Goal: Information Seeking & Learning: Compare options

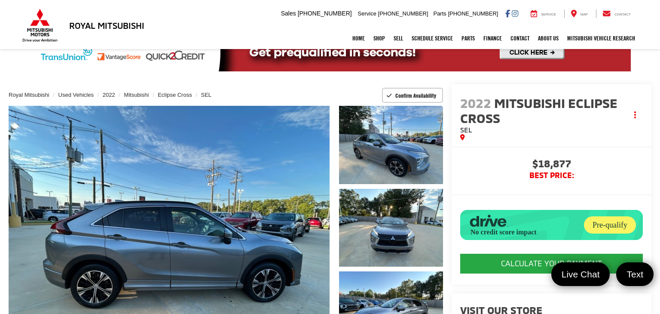
scroll to position [18, 0]
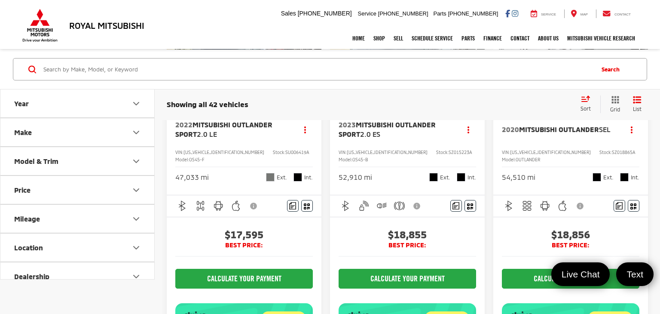
scroll to position [132, 0]
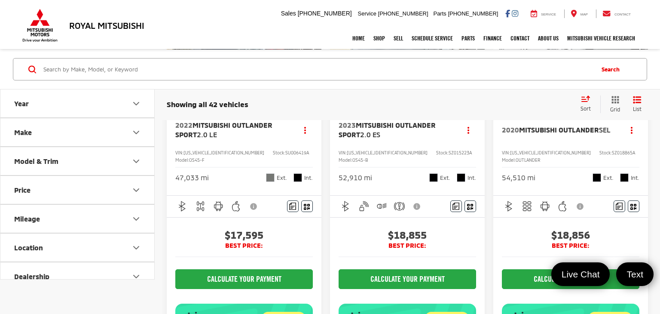
click at [324, 118] on div "Showing all 42 vehicles Clear All + 0 test Sort Price: High to Low Price: Low t…" at bounding box center [407, 104] width 505 height 31
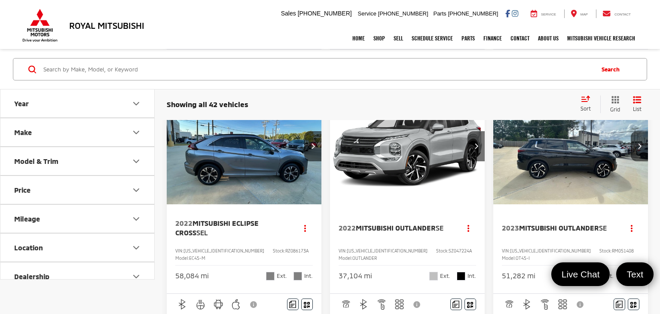
scroll to position [420, 0]
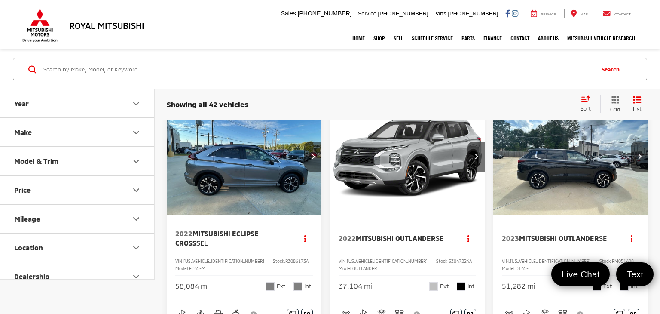
click at [313, 159] on icon "Next image" at bounding box center [313, 156] width 4 height 6
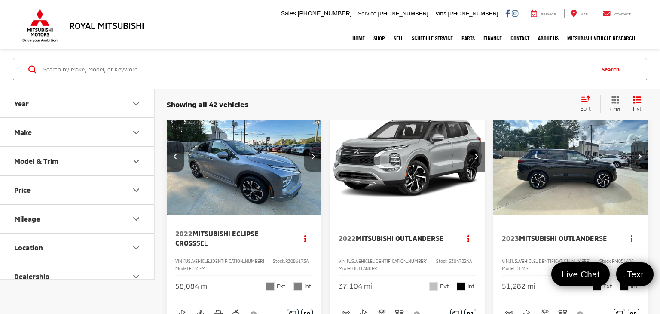
click at [313, 159] on icon "Next image" at bounding box center [313, 156] width 4 height 6
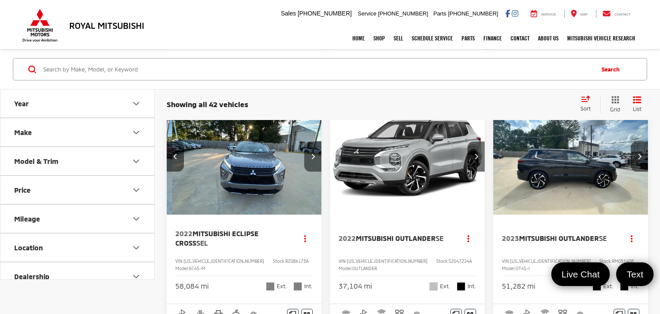
scroll to position [0, 312]
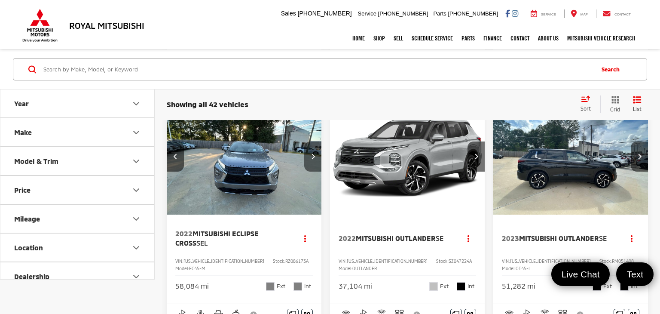
click at [313, 159] on icon "Next image" at bounding box center [313, 156] width 4 height 6
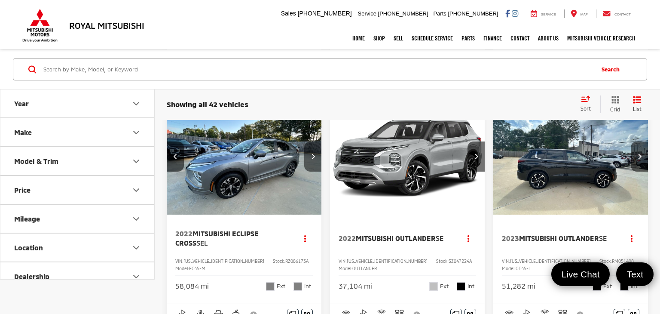
click at [313, 159] on icon "Next image" at bounding box center [313, 156] width 4 height 6
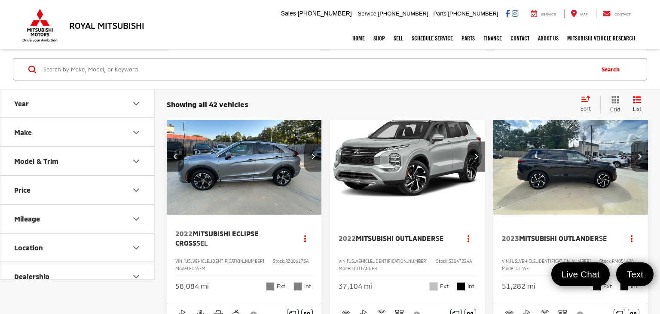
scroll to position [0, 624]
click at [313, 159] on icon "Next image" at bounding box center [313, 156] width 4 height 6
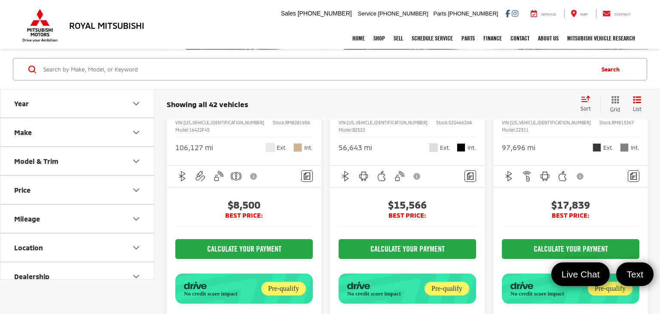
scroll to position [1761, 0]
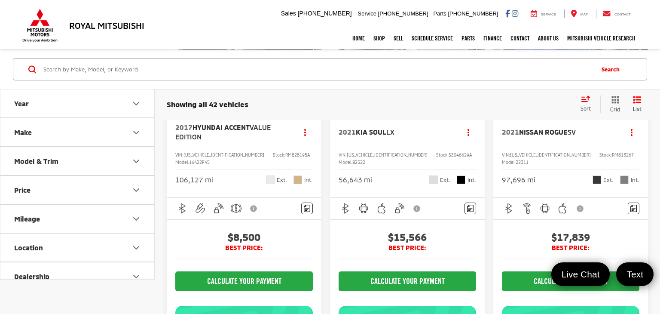
scroll to position [1730, 0]
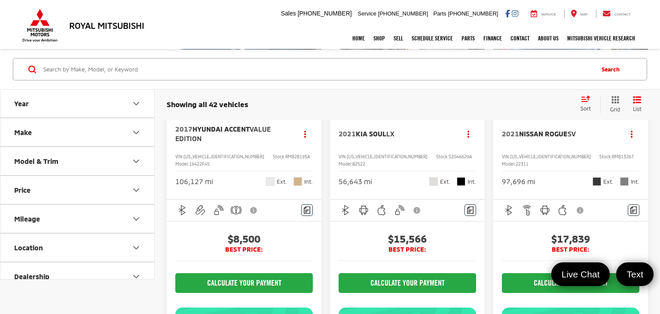
click at [318, 67] on button "Next image" at bounding box center [312, 52] width 17 height 30
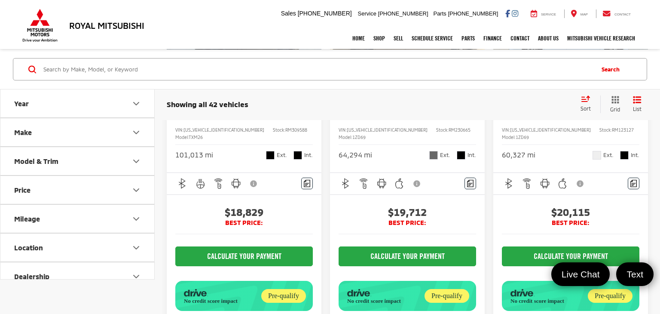
scroll to position [2149, 0]
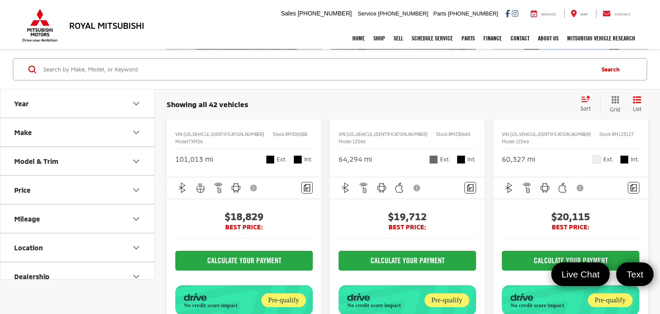
click at [640, 45] on button "Next image" at bounding box center [639, 30] width 17 height 30
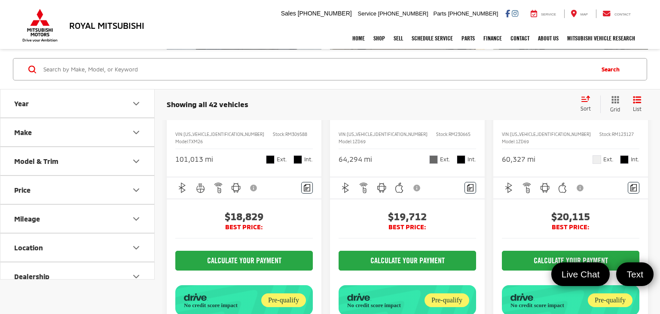
scroll to position [0, 780]
click at [595, 41] on button "View More" at bounding box center [571, 29] width 91 height 21
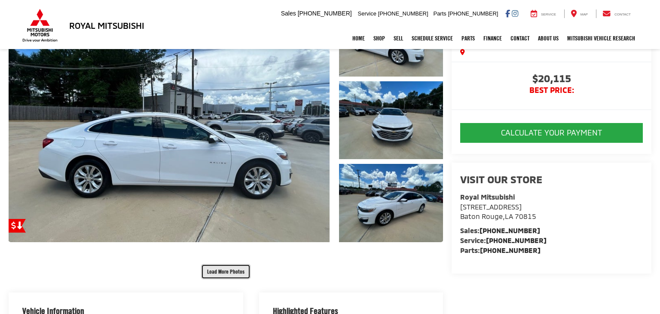
click at [217, 273] on button "Load More Photos" at bounding box center [225, 271] width 49 height 15
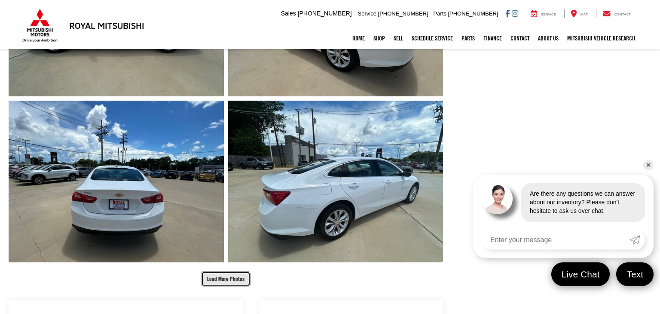
scroll to position [446, 0]
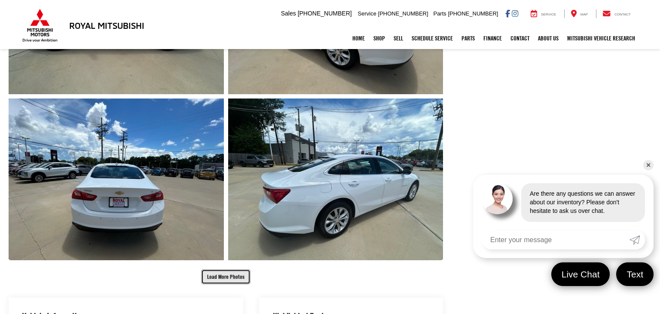
click at [226, 273] on button "Load More Photos" at bounding box center [225, 276] width 49 height 15
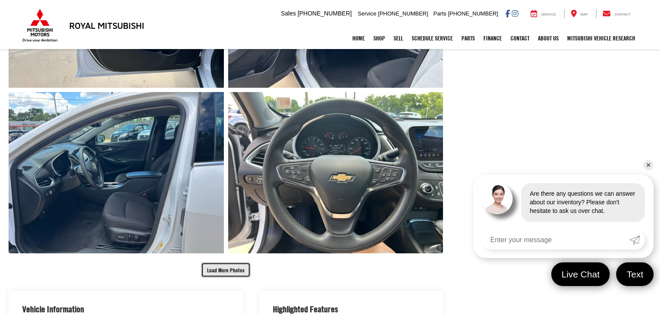
scroll to position [796, 0]
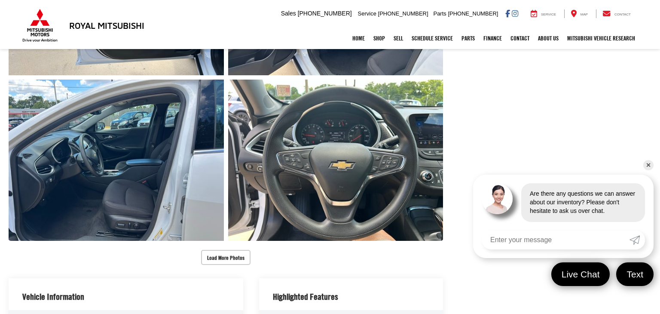
click at [226, 273] on div "Royal Mitsubishi Used Vehicles 2024 Chevrolet Malibu LT 1LT Confirm Availabilit…" at bounding box center [330, 205] width 660 height 1827
click at [225, 261] on button "Load More Photos" at bounding box center [225, 257] width 49 height 15
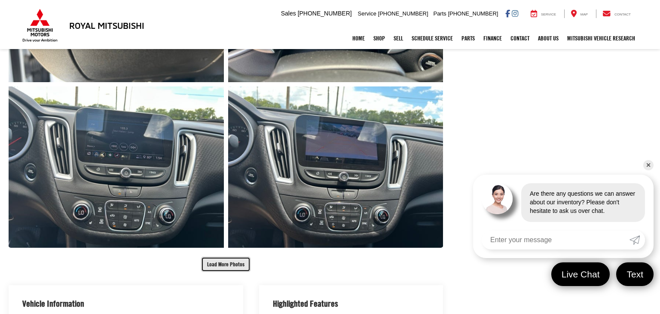
click at [225, 261] on button "Load More Photos" at bounding box center [225, 264] width 49 height 15
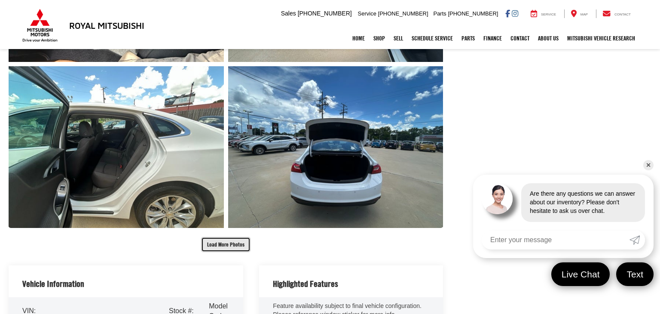
scroll to position [1459, 0]
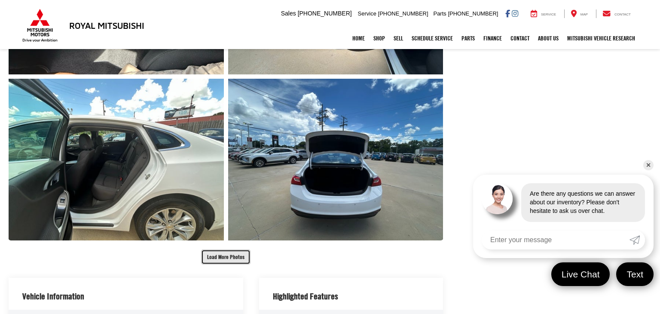
click at [225, 261] on button "Load More Photos" at bounding box center [225, 256] width 49 height 15
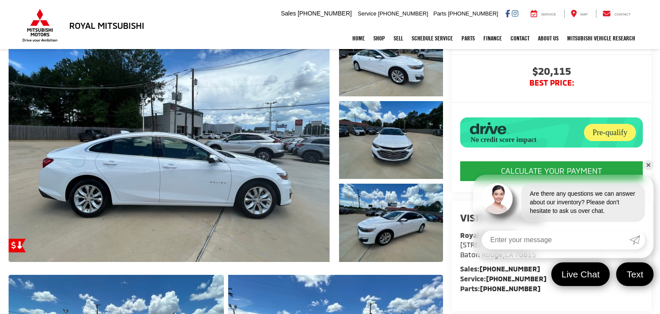
scroll to position [0, 0]
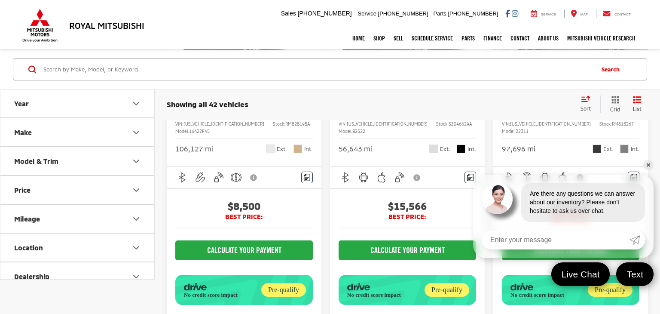
scroll to position [1830, 0]
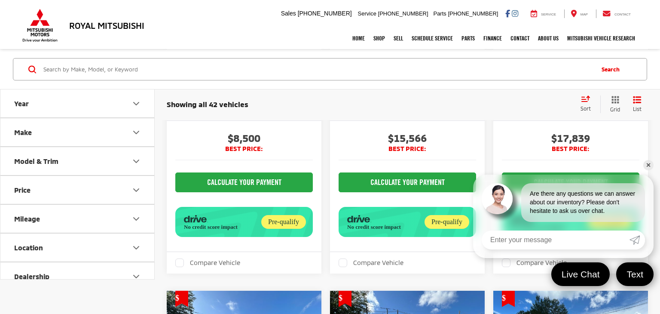
click at [649, 165] on link "✕" at bounding box center [648, 165] width 10 height 10
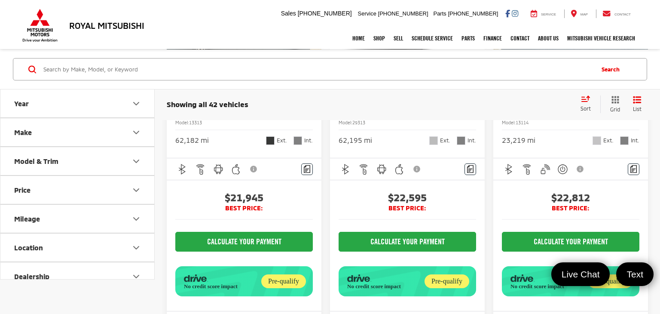
scroll to position [2560, 0]
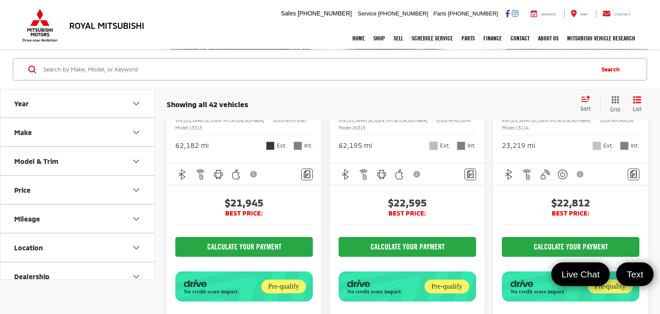
click at [633, 31] on button "Next image" at bounding box center [639, 16] width 17 height 30
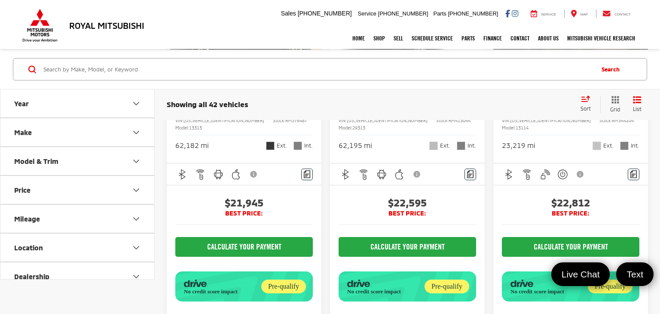
scroll to position [0, 780]
click at [497, 31] on button "Previous image" at bounding box center [501, 16] width 17 height 30
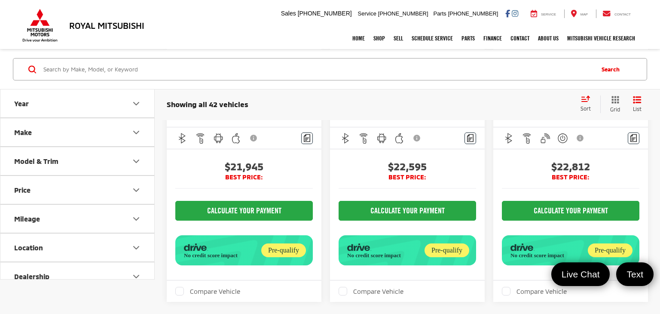
scroll to position [2589, 0]
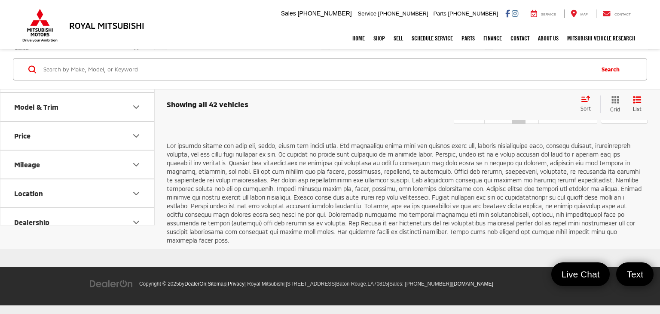
scroll to position [3341, 0]
click at [525, 124] on link "2" at bounding box center [532, 115] width 14 height 15
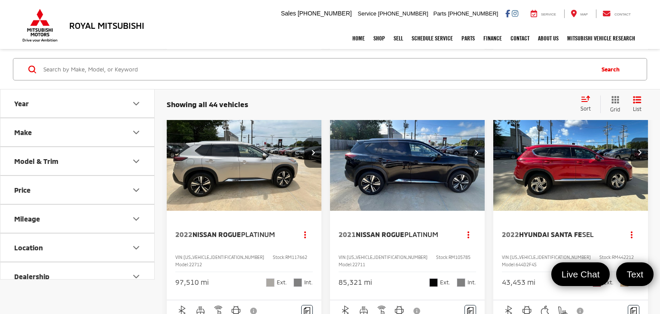
scroll to position [424, 0]
click at [314, 156] on icon "Next image" at bounding box center [313, 153] width 4 height 6
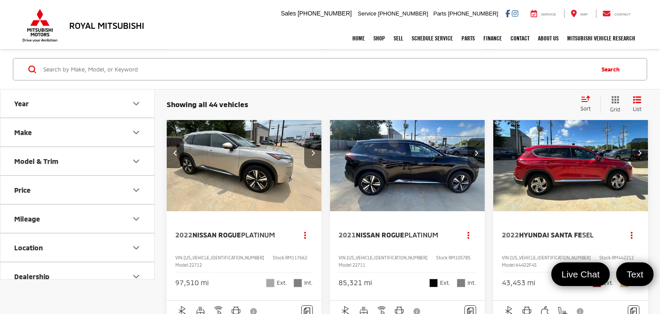
click at [314, 156] on icon "Next image" at bounding box center [313, 153] width 4 height 6
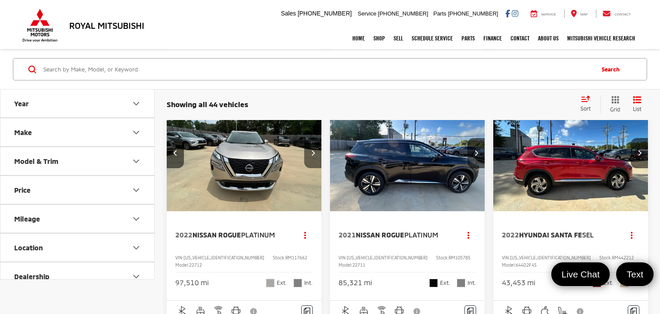
click at [314, 156] on icon "Next image" at bounding box center [313, 153] width 4 height 6
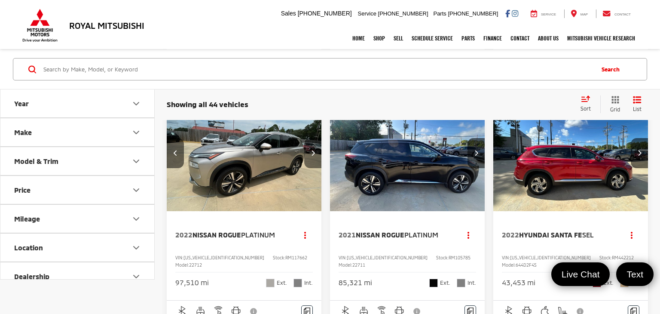
click at [314, 156] on icon "Next image" at bounding box center [313, 153] width 4 height 6
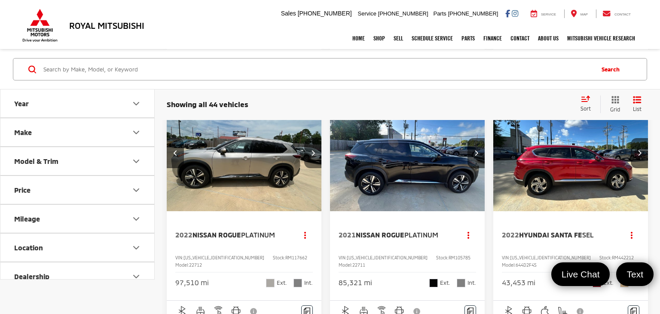
click at [314, 156] on icon "Next image" at bounding box center [313, 153] width 4 height 6
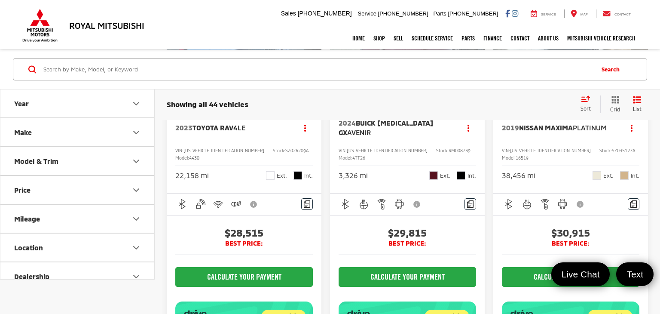
scroll to position [1721, 0]
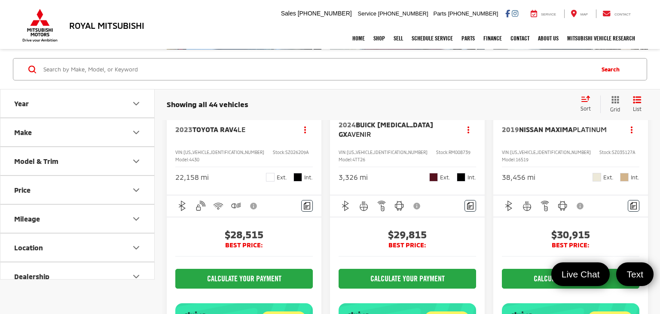
click at [640, 63] on button "Next image" at bounding box center [639, 48] width 17 height 30
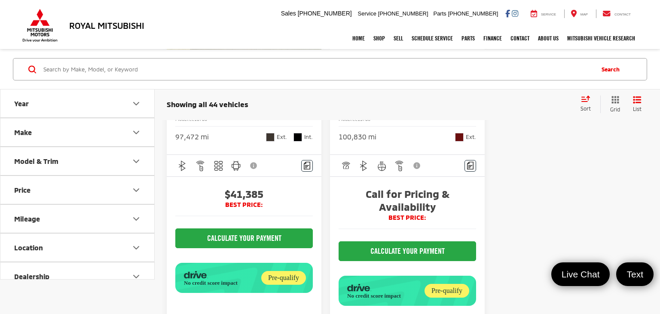
scroll to position [2539, 0]
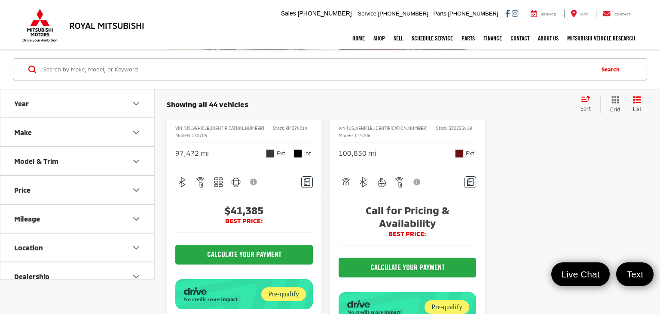
click at [315, 39] on button "Next image" at bounding box center [312, 24] width 17 height 30
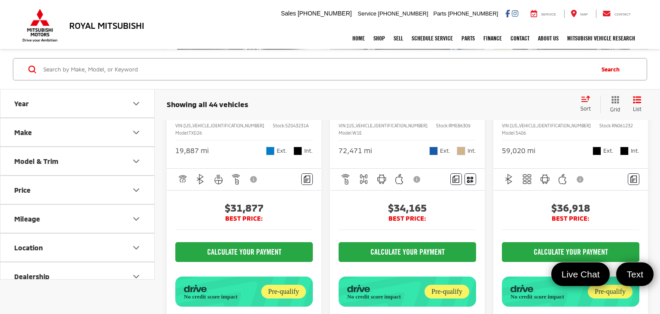
scroll to position [2144, 0]
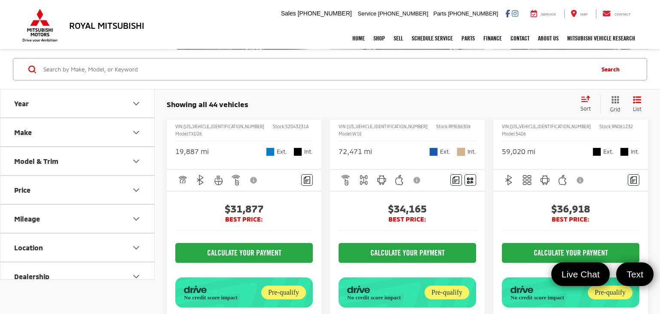
click at [642, 37] on button "Next image" at bounding box center [639, 22] width 17 height 30
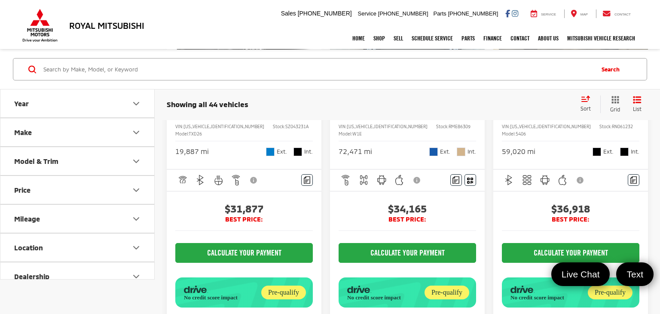
scroll to position [0, 780]
click at [569, 107] on span "Toyota Sienna" at bounding box center [545, 103] width 52 height 8
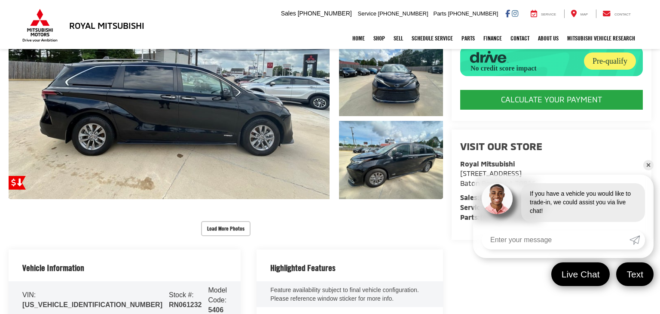
scroll to position [144, 0]
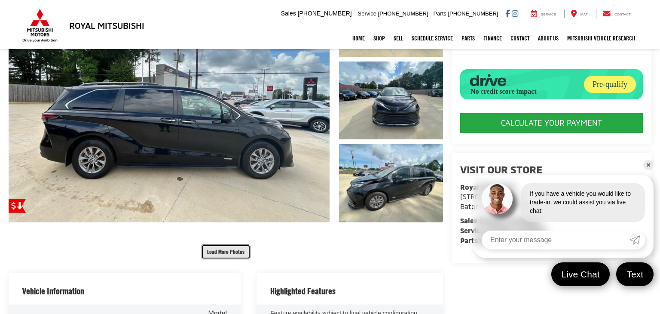
click at [237, 256] on button "Load More Photos" at bounding box center [225, 251] width 49 height 15
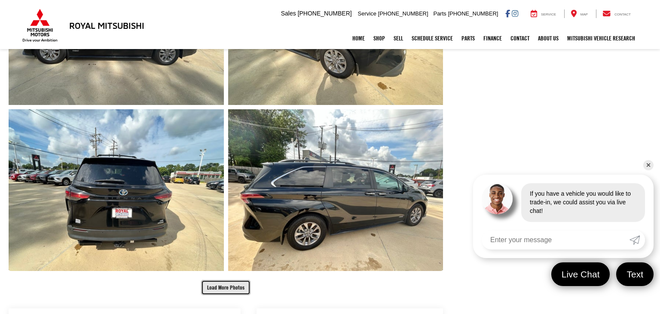
scroll to position [437, 0]
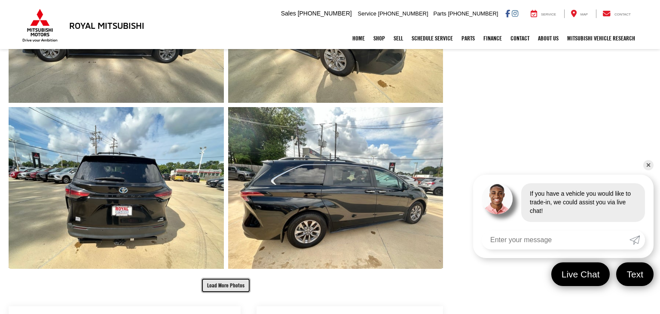
click at [225, 287] on button "Load More Photos" at bounding box center [225, 285] width 49 height 15
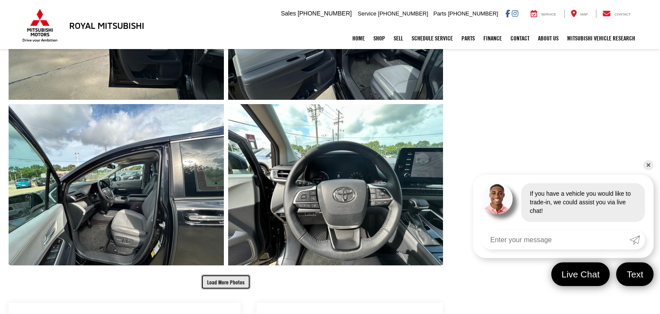
scroll to position [772, 0]
click at [224, 284] on button "Load More Photos" at bounding box center [225, 281] width 49 height 15
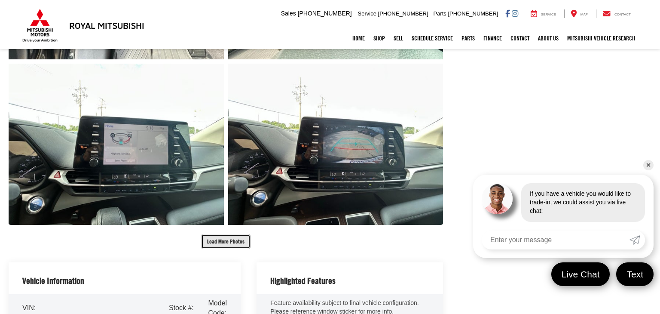
scroll to position [1145, 0]
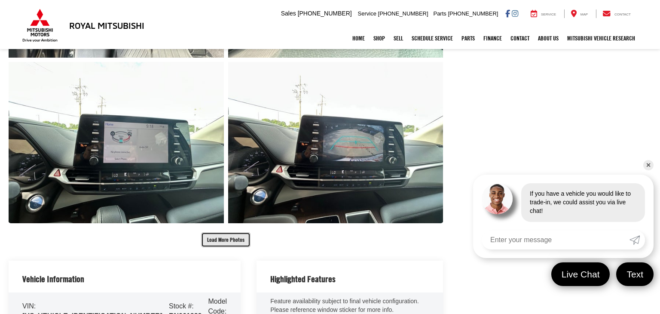
click at [225, 245] on button "Load More Photos" at bounding box center [225, 239] width 49 height 15
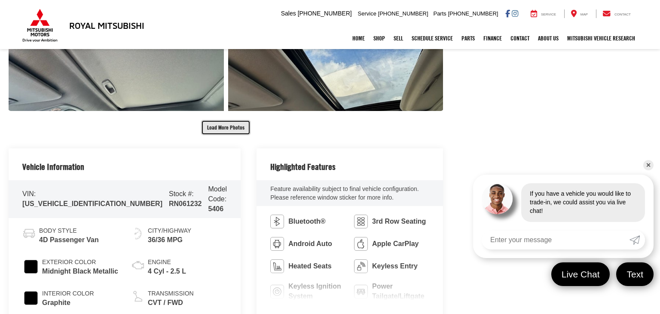
scroll to position [1590, 0]
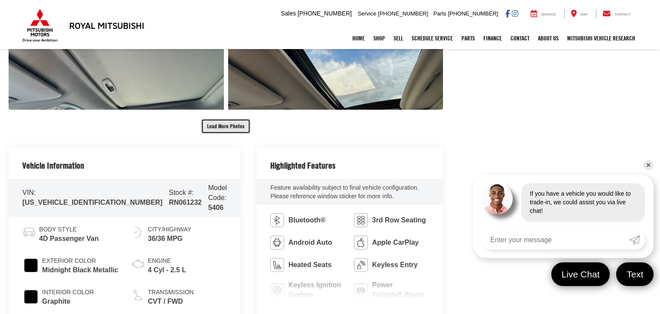
click at [224, 123] on button "Load More Photos" at bounding box center [225, 126] width 49 height 15
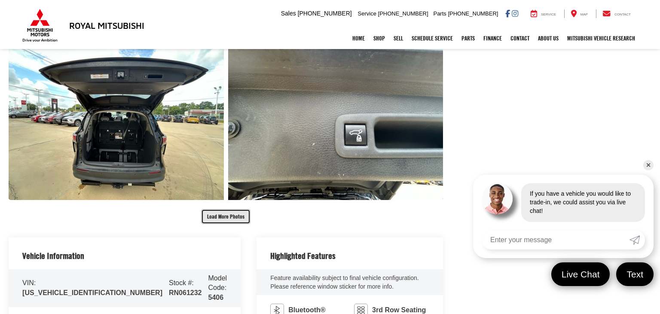
scroll to position [1838, 0]
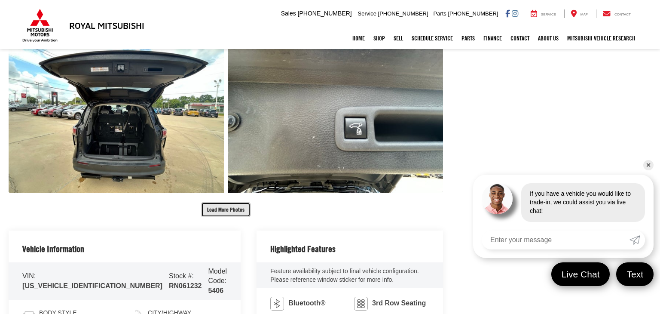
click at [229, 207] on button "Load More Photos" at bounding box center [225, 209] width 49 height 15
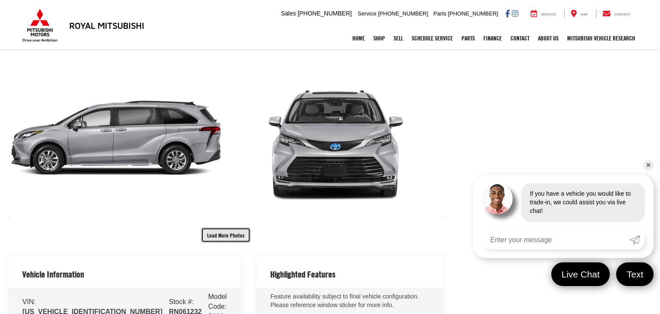
scroll to position [2144, 0]
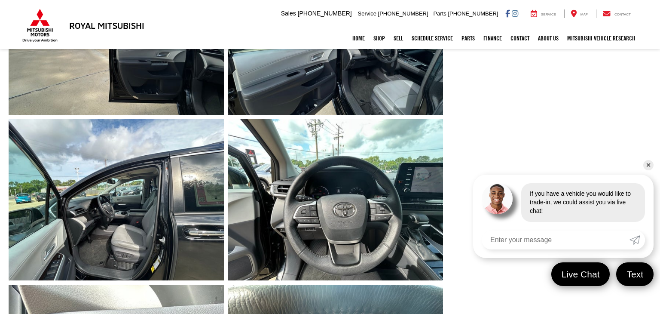
scroll to position [679, 0]
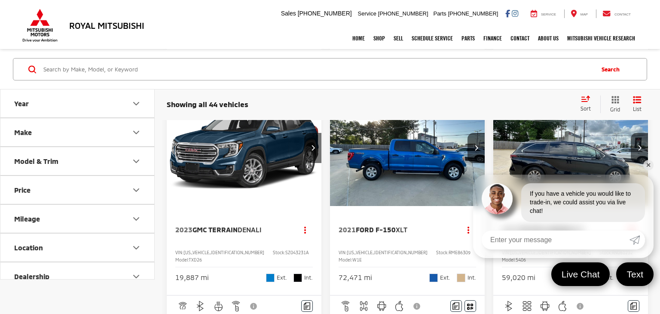
scroll to position [2179, 0]
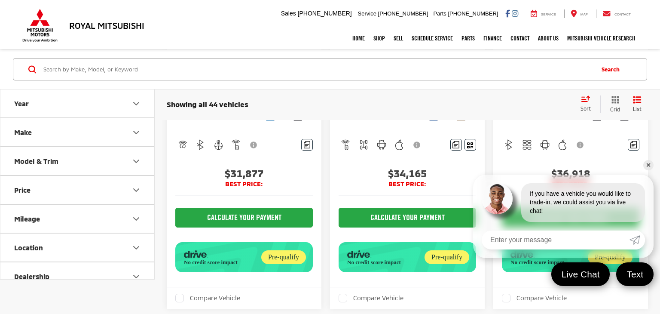
click at [649, 167] on link "✕" at bounding box center [648, 165] width 10 height 10
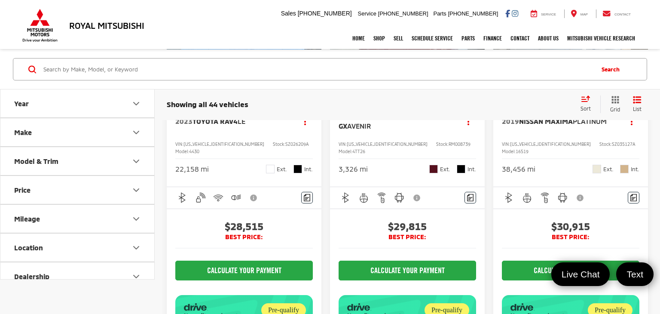
scroll to position [1730, 0]
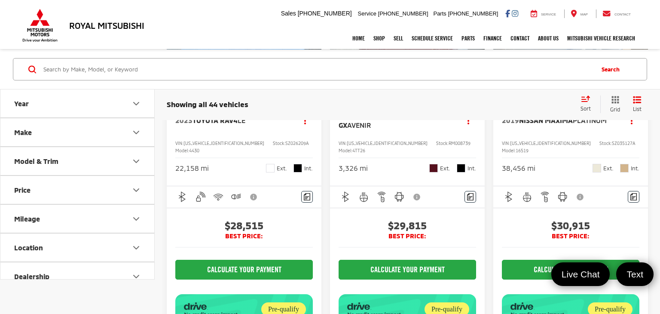
click at [587, 97] on img "2019 Nissan Maxima Platinum 0" at bounding box center [571, 38] width 156 height 117
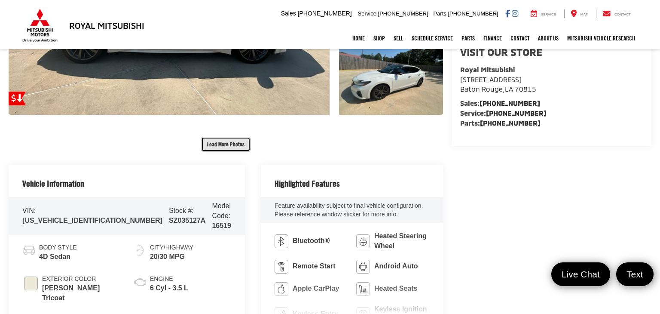
click at [221, 145] on button "Load More Photos" at bounding box center [225, 144] width 49 height 15
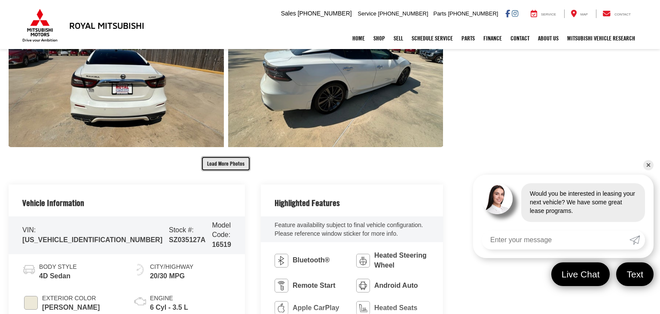
scroll to position [561, 0]
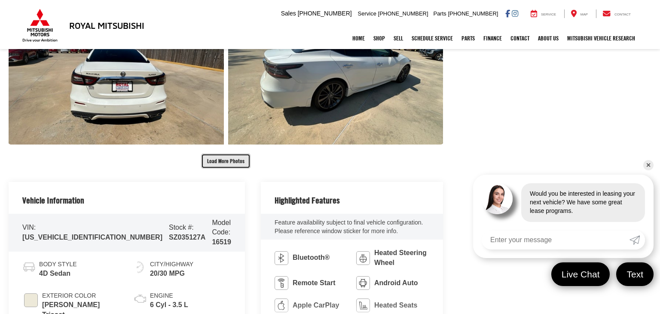
click at [226, 159] on button "Load More Photos" at bounding box center [225, 160] width 49 height 15
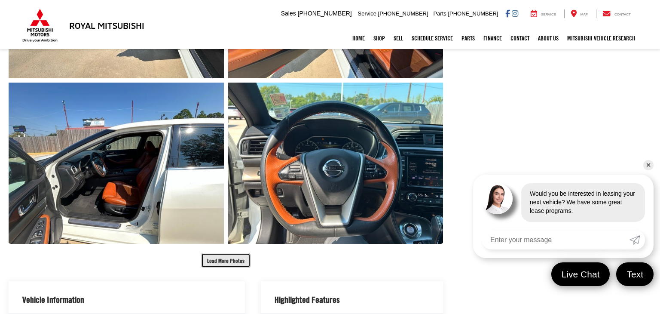
scroll to position [795, 0]
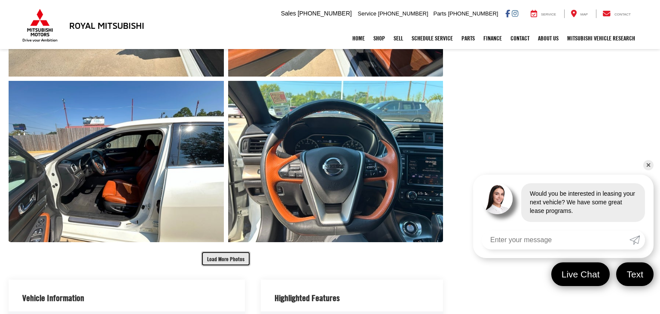
click at [223, 262] on button "Load More Photos" at bounding box center [225, 258] width 49 height 15
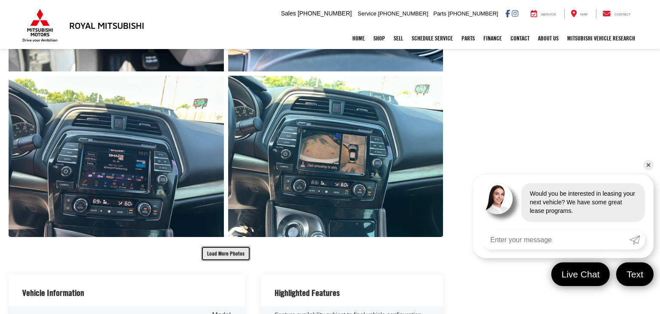
scroll to position [1132, 0]
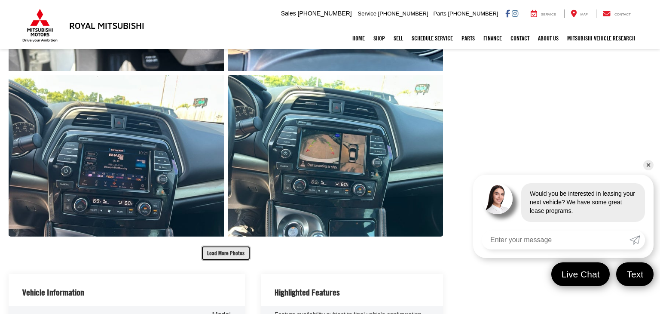
click at [225, 258] on button "Load More Photos" at bounding box center [225, 252] width 49 height 15
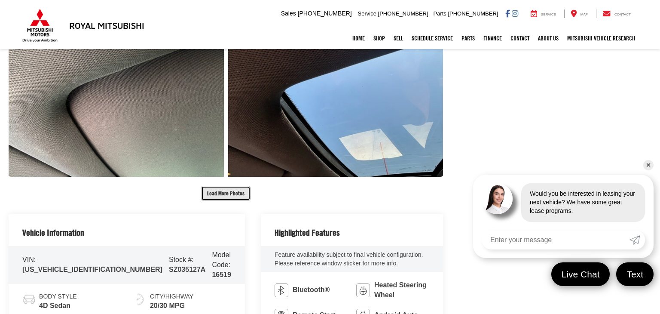
scroll to position [1523, 0]
click at [225, 192] on button "Load More Photos" at bounding box center [225, 192] width 49 height 15
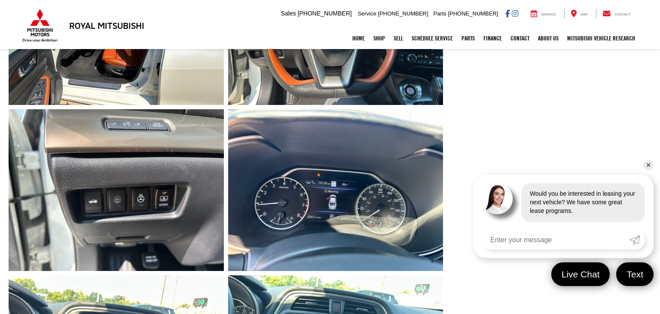
scroll to position [0, 0]
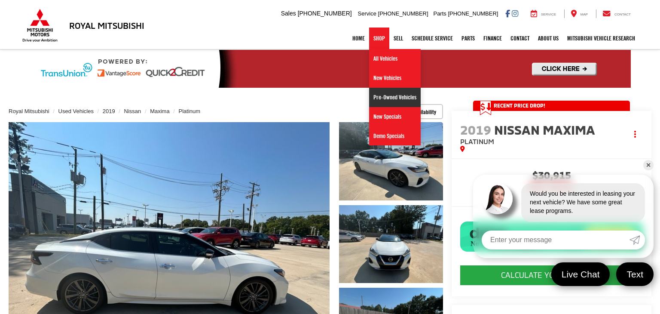
click at [375, 100] on link "Pre-Owned Vehicles" at bounding box center [395, 97] width 52 height 19
